Goal: Transaction & Acquisition: Subscribe to service/newsletter

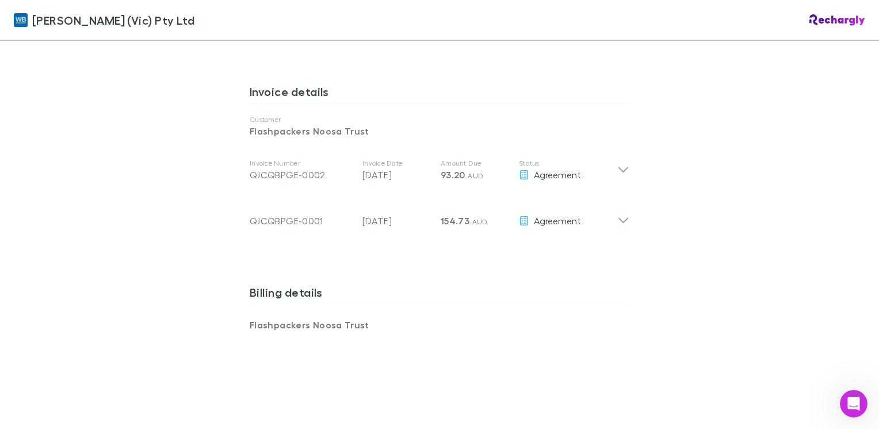
scroll to position [575, 0]
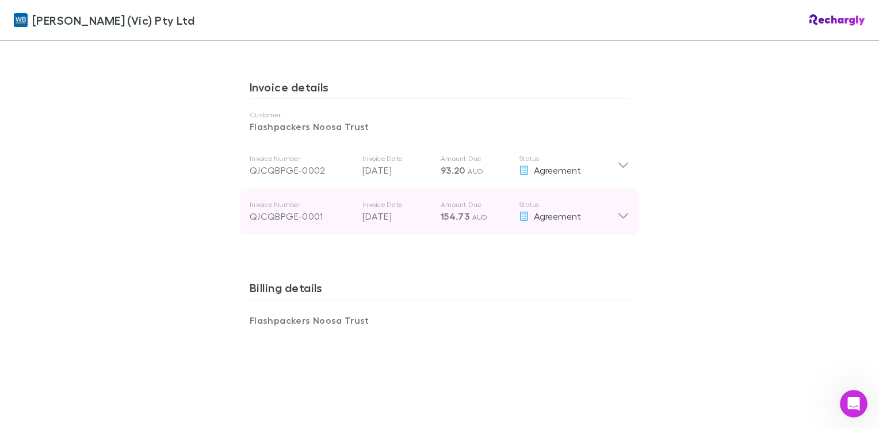
click at [619, 213] on icon at bounding box center [624, 216] width 10 height 6
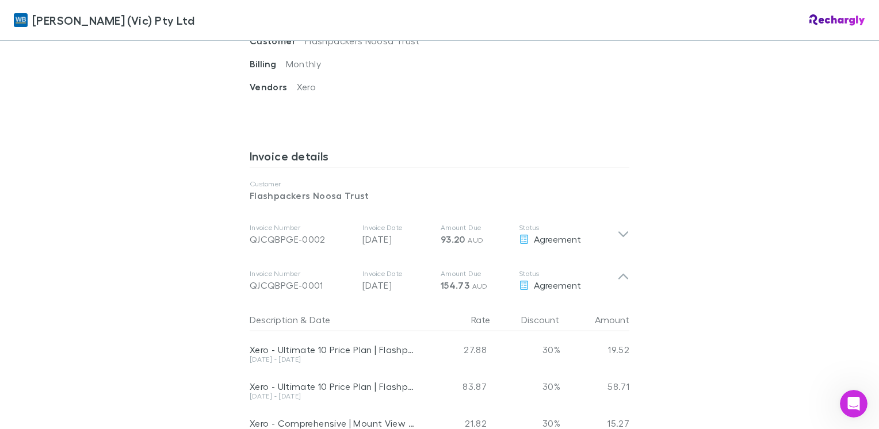
scroll to position [518, 0]
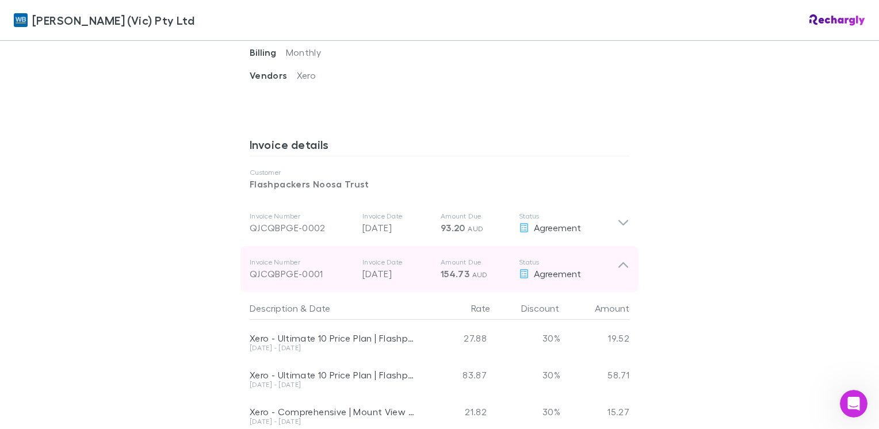
click at [624, 258] on icon at bounding box center [623, 269] width 12 height 23
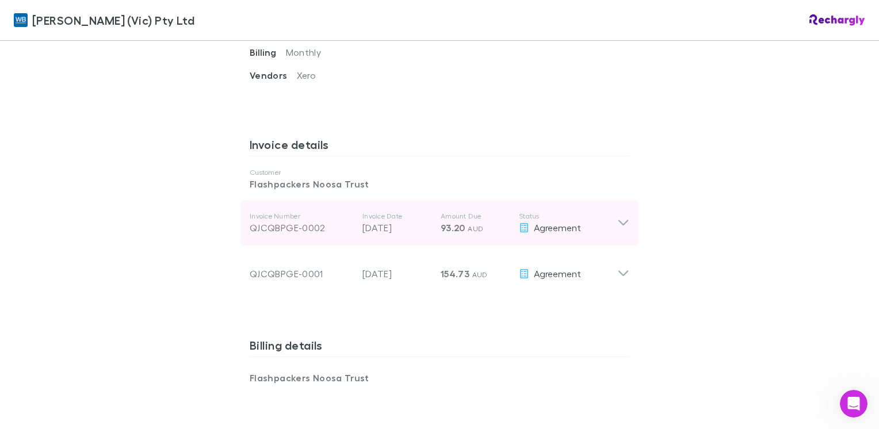
click at [617, 216] on icon at bounding box center [623, 223] width 12 height 14
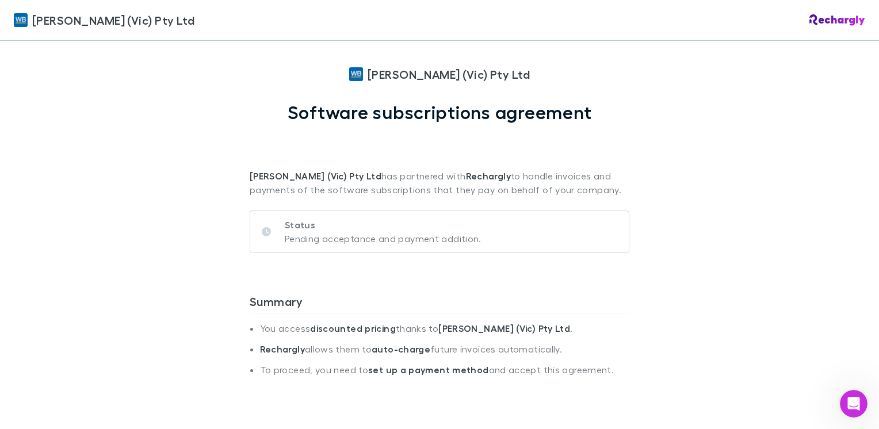
scroll to position [0, 0]
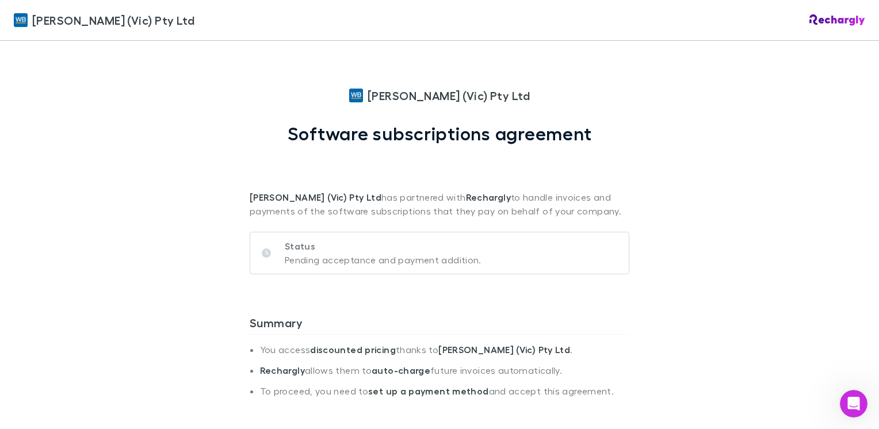
click at [703, 300] on div "William Buck (Vic) Pty Ltd William Buck (Vic) Pty Ltd Software subscriptions ag…" at bounding box center [439, 214] width 879 height 429
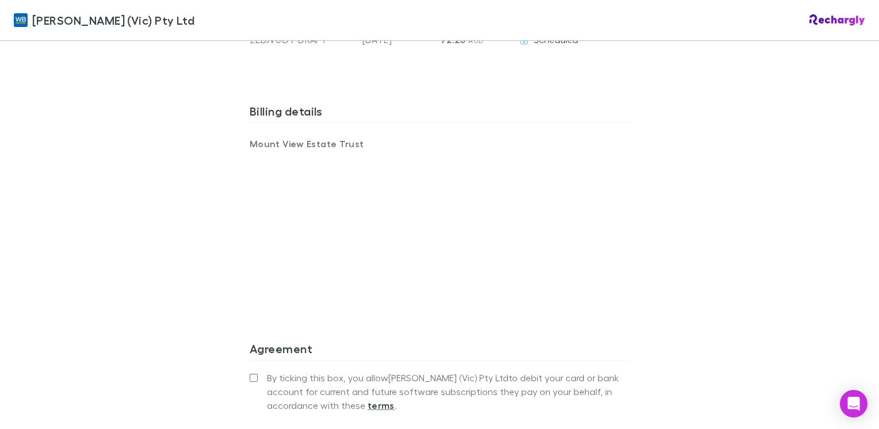
scroll to position [748, 0]
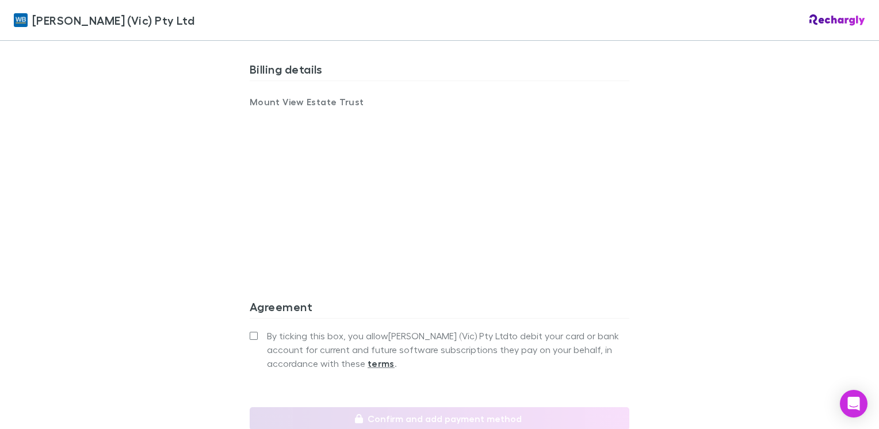
click at [558, 300] on h3 "Agreement" at bounding box center [440, 309] width 380 height 18
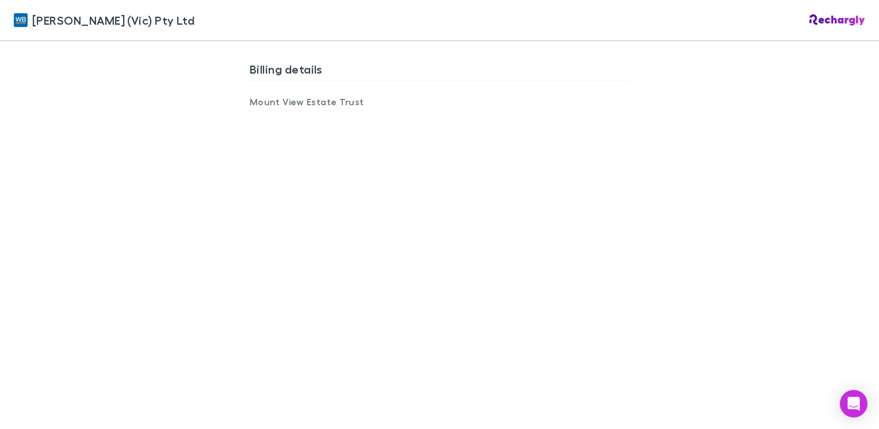
click at [761, 299] on div "William Buck (Vic) Pty Ltd William Buck (Vic) Pty Ltd Software subscriptions ag…" at bounding box center [439, 214] width 879 height 429
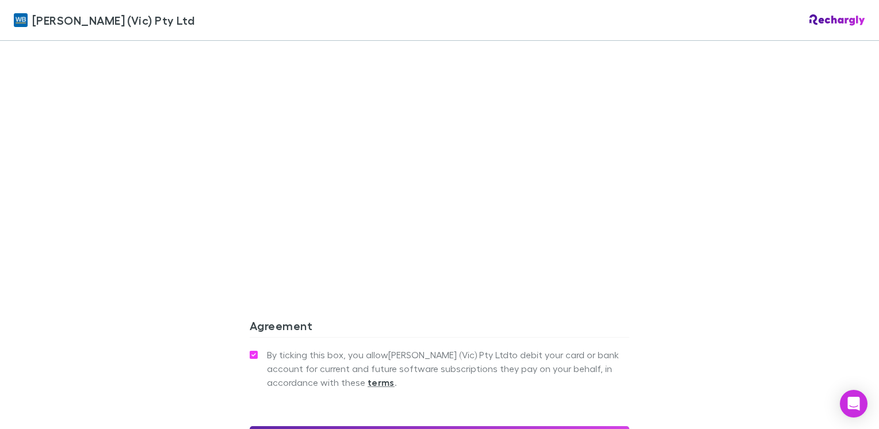
scroll to position [921, 0]
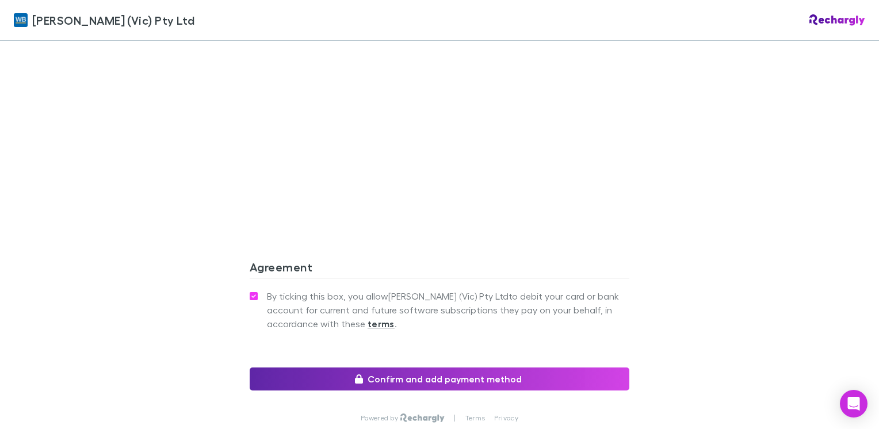
click at [766, 215] on div "William Buck (Vic) Pty Ltd William Buck (Vic) Pty Ltd Software subscriptions ag…" at bounding box center [439, 214] width 879 height 429
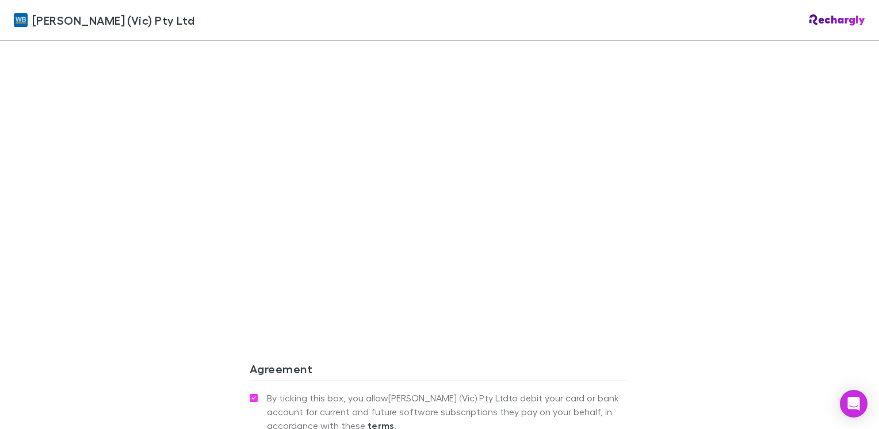
scroll to position [991, 0]
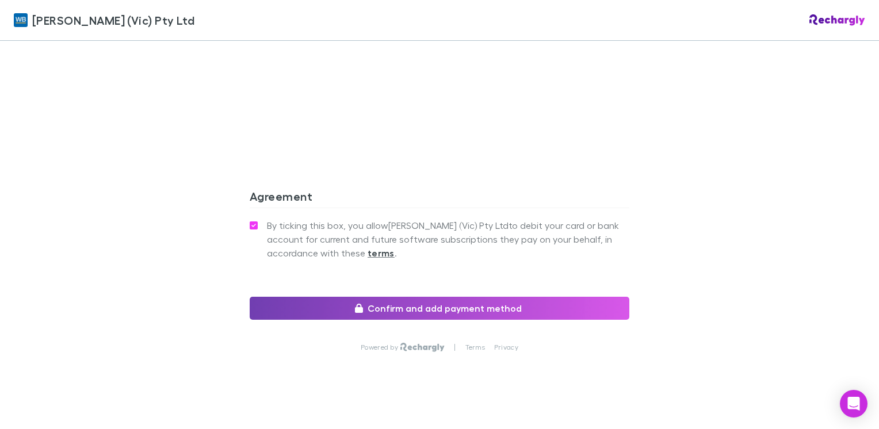
click at [441, 297] on button "Confirm and add payment method" at bounding box center [440, 308] width 380 height 23
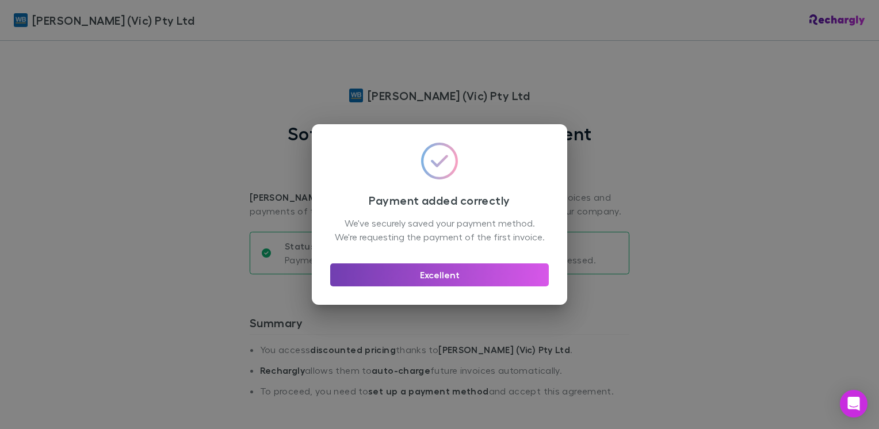
click at [453, 284] on button "Excellent" at bounding box center [439, 275] width 219 height 23
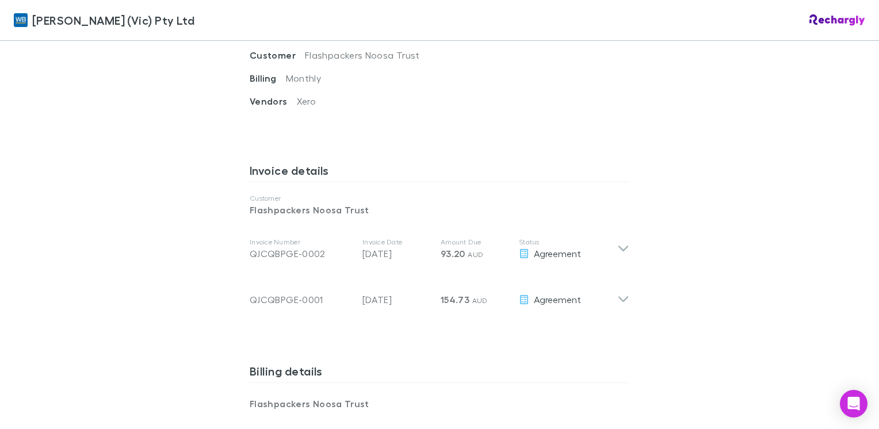
scroll to position [518, 0]
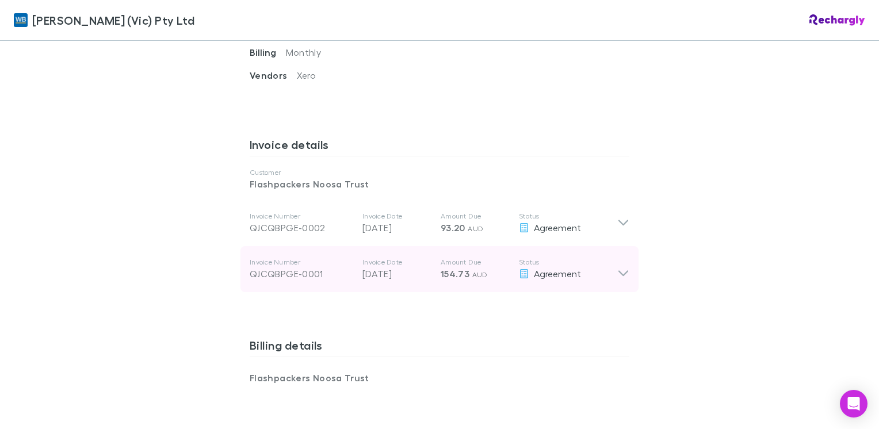
click at [621, 271] on icon at bounding box center [624, 274] width 10 height 6
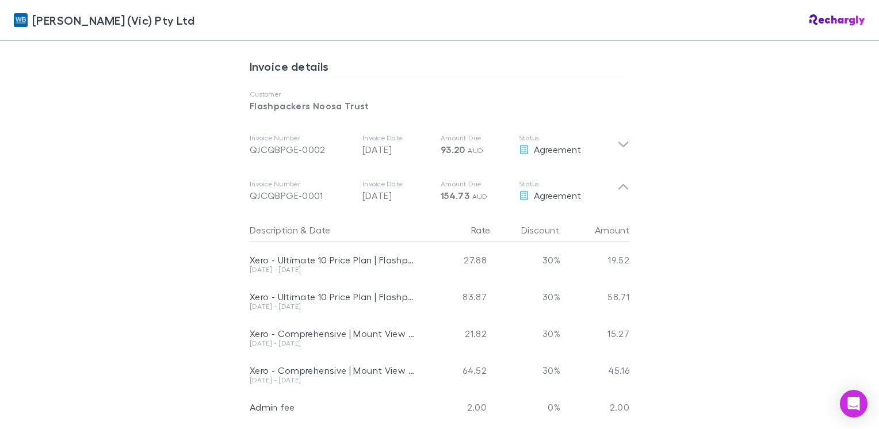
scroll to position [575, 0]
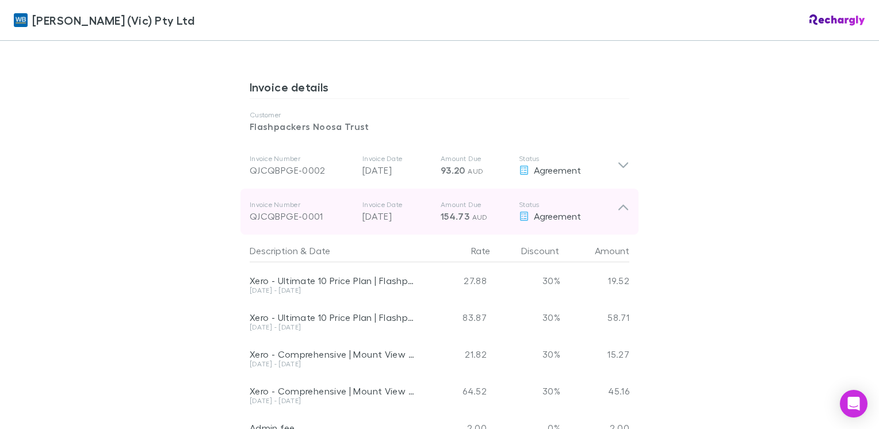
click at [620, 200] on icon at bounding box center [623, 211] width 12 height 23
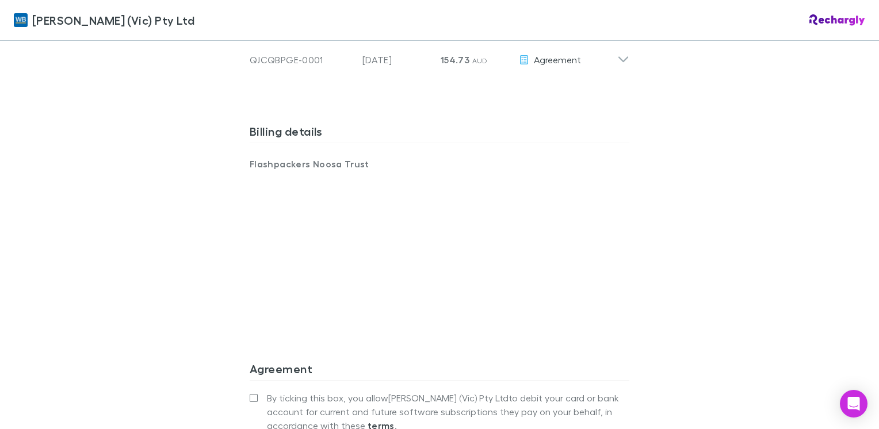
scroll to position [748, 0]
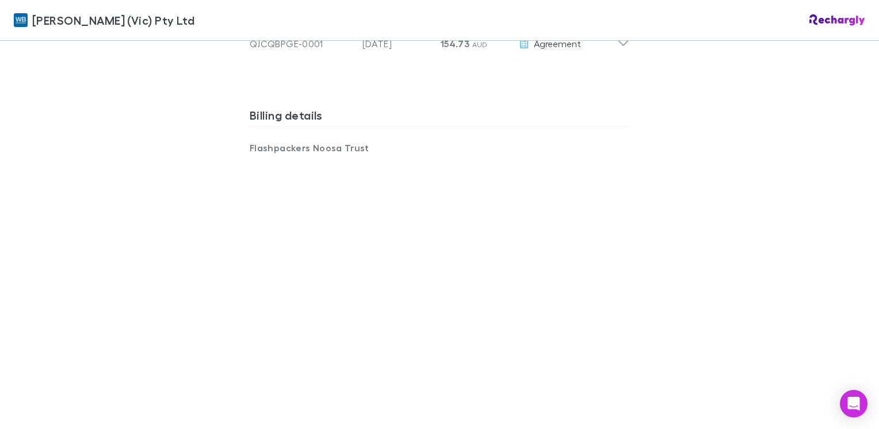
click at [661, 289] on div "William Buck (Vic) Pty Ltd William Buck (Vic) Pty Ltd Software subscriptions ag…" at bounding box center [439, 214] width 879 height 429
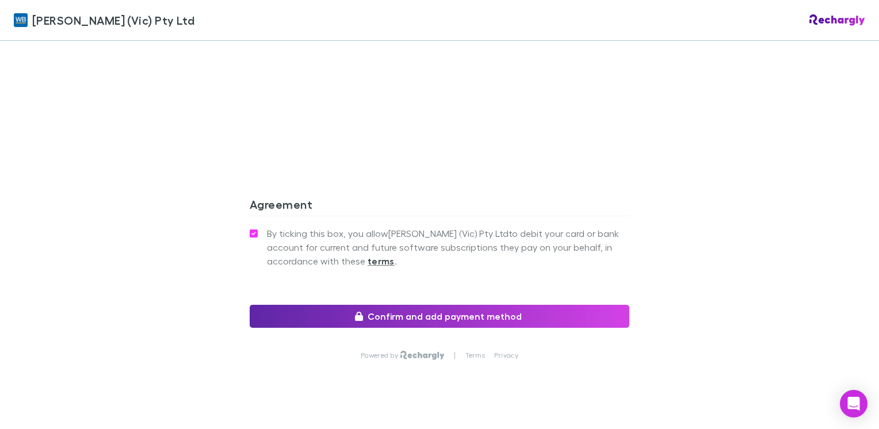
scroll to position [1038, 0]
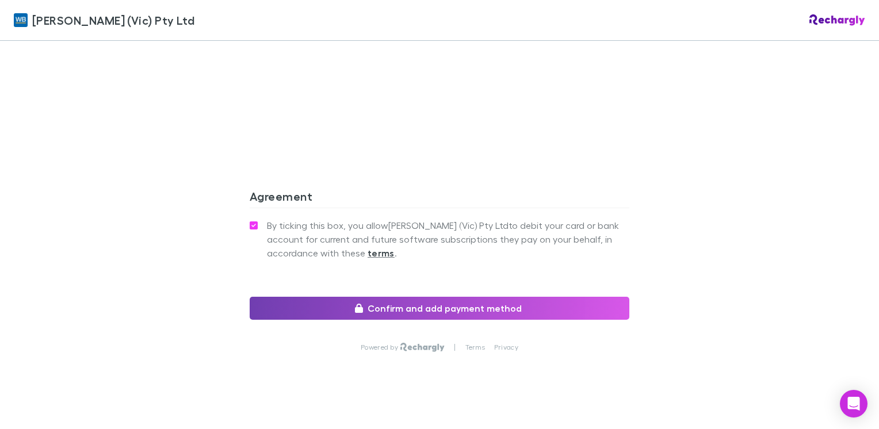
click at [483, 297] on button "Confirm and add payment method" at bounding box center [440, 308] width 380 height 23
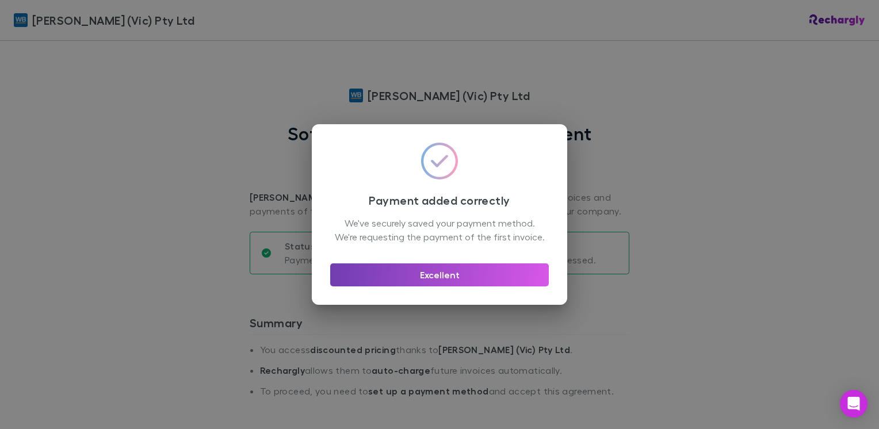
click at [440, 283] on button "Excellent" at bounding box center [439, 275] width 219 height 23
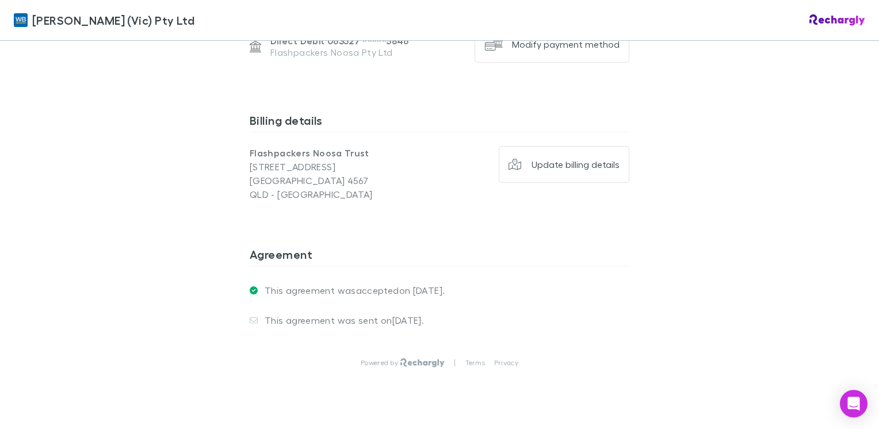
scroll to position [902, 0]
